Goal: Task Accomplishment & Management: Manage account settings

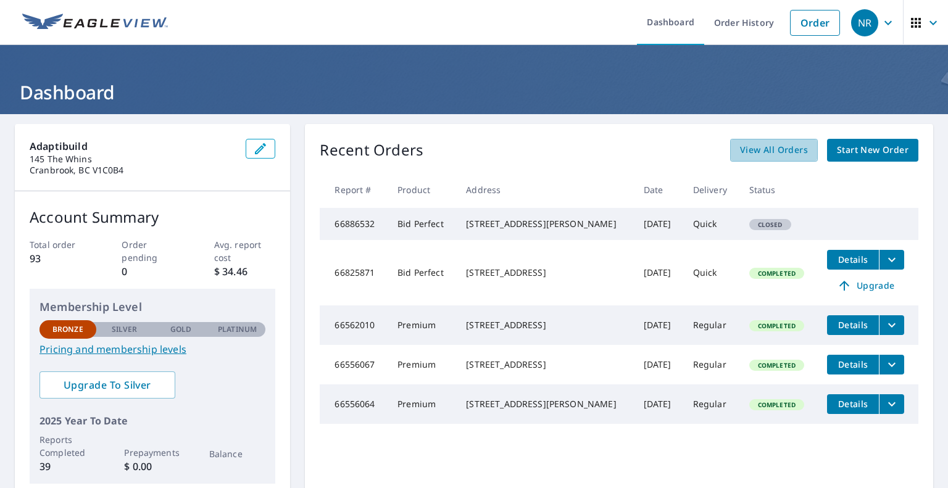
click at [847, 147] on div "View All Orders Start New Order" at bounding box center [824, 150] width 188 height 23
click at [761, 143] on span "View All Orders" at bounding box center [774, 150] width 68 height 15
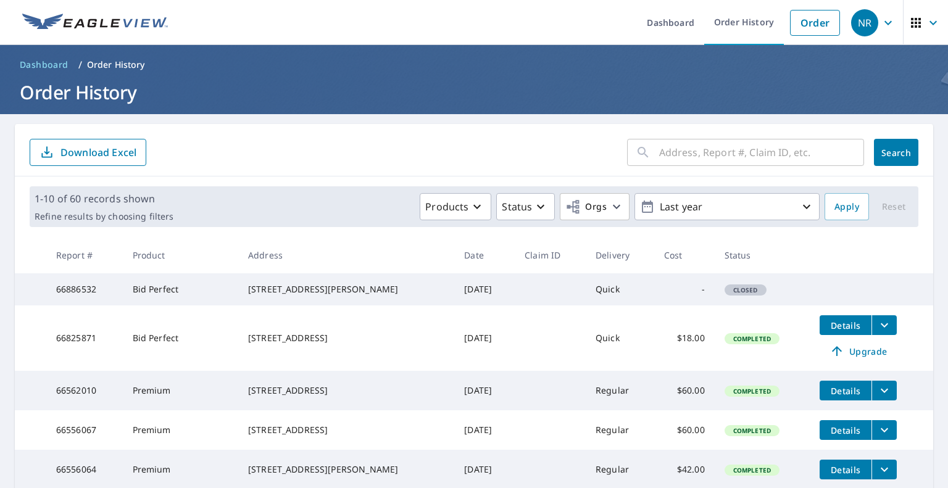
click at [696, 154] on input "text" at bounding box center [761, 152] width 205 height 35
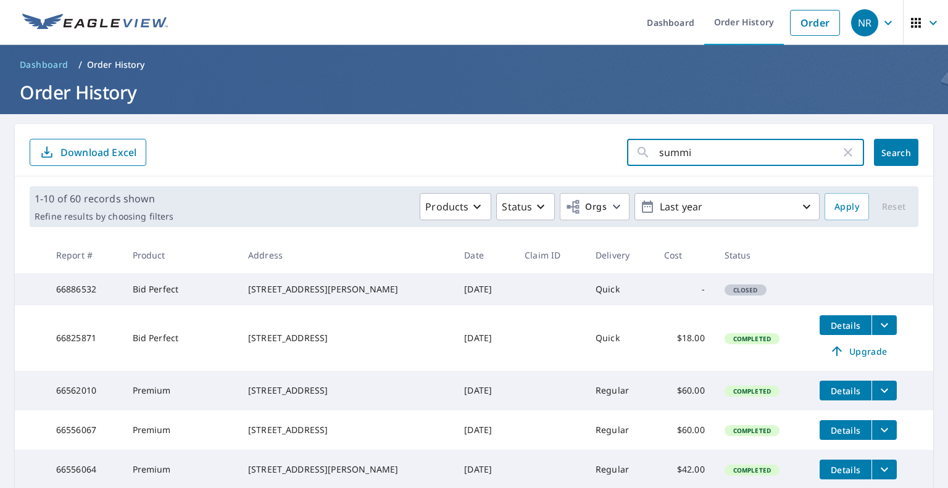
type input "summit"
click button "Search" at bounding box center [896, 152] width 44 height 27
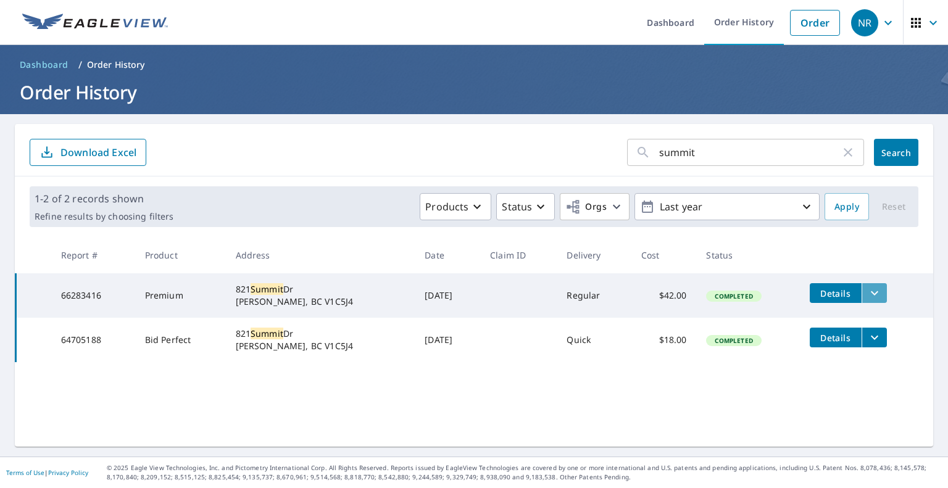
click at [867, 296] on icon "filesDropdownBtn-66283416" at bounding box center [874, 293] width 15 height 15
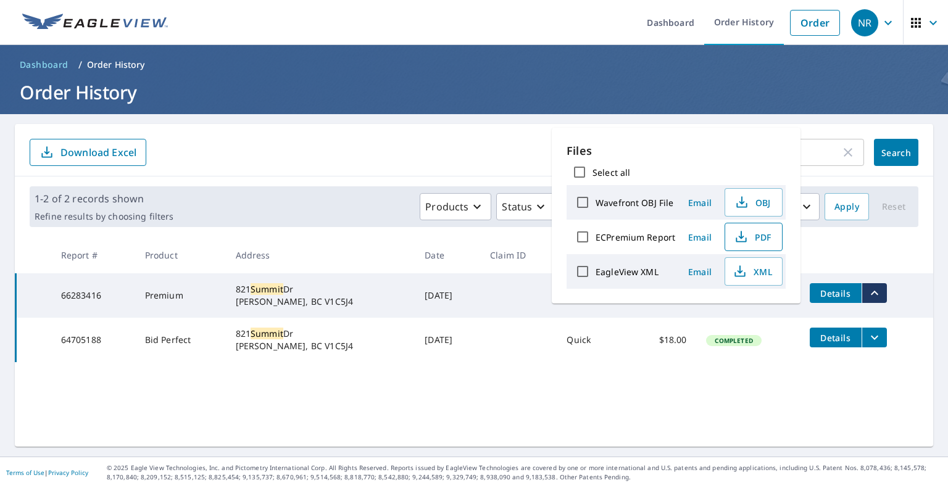
click at [755, 236] on span "PDF" at bounding box center [751, 237] width 39 height 15
